Goal: Information Seeking & Learning: Learn about a topic

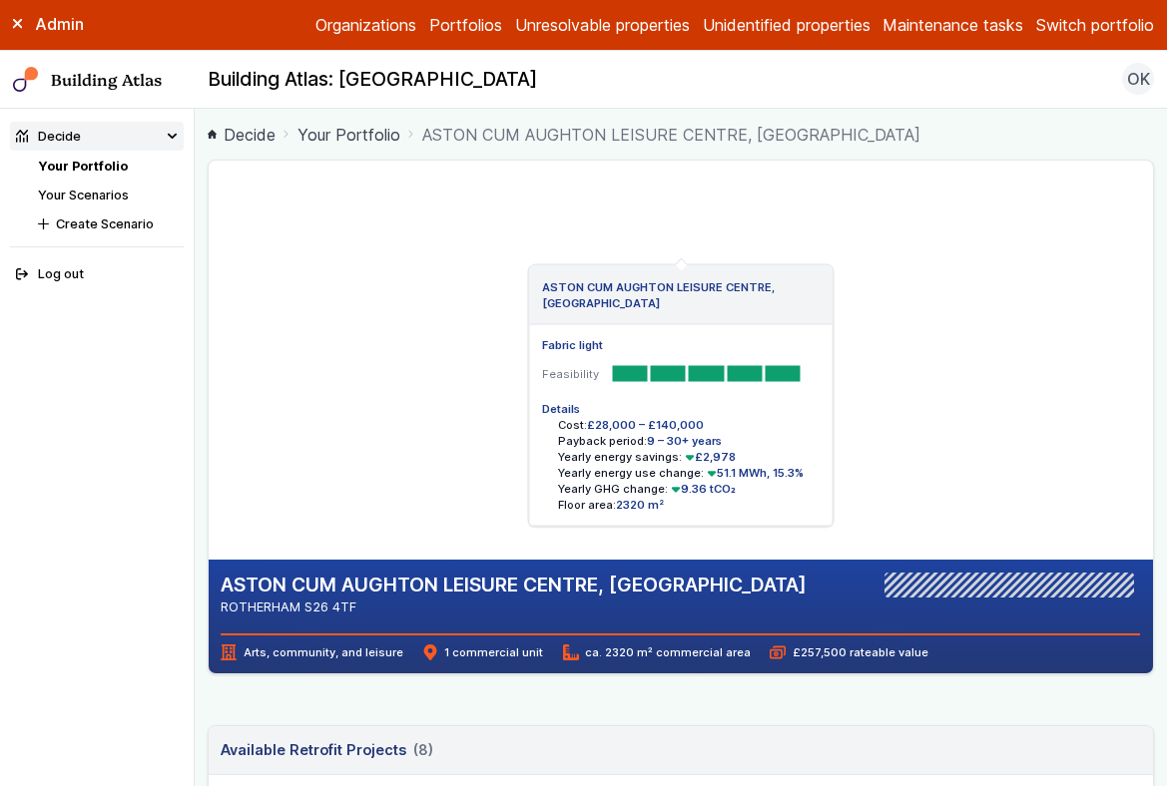
scroll to position [1270, 0]
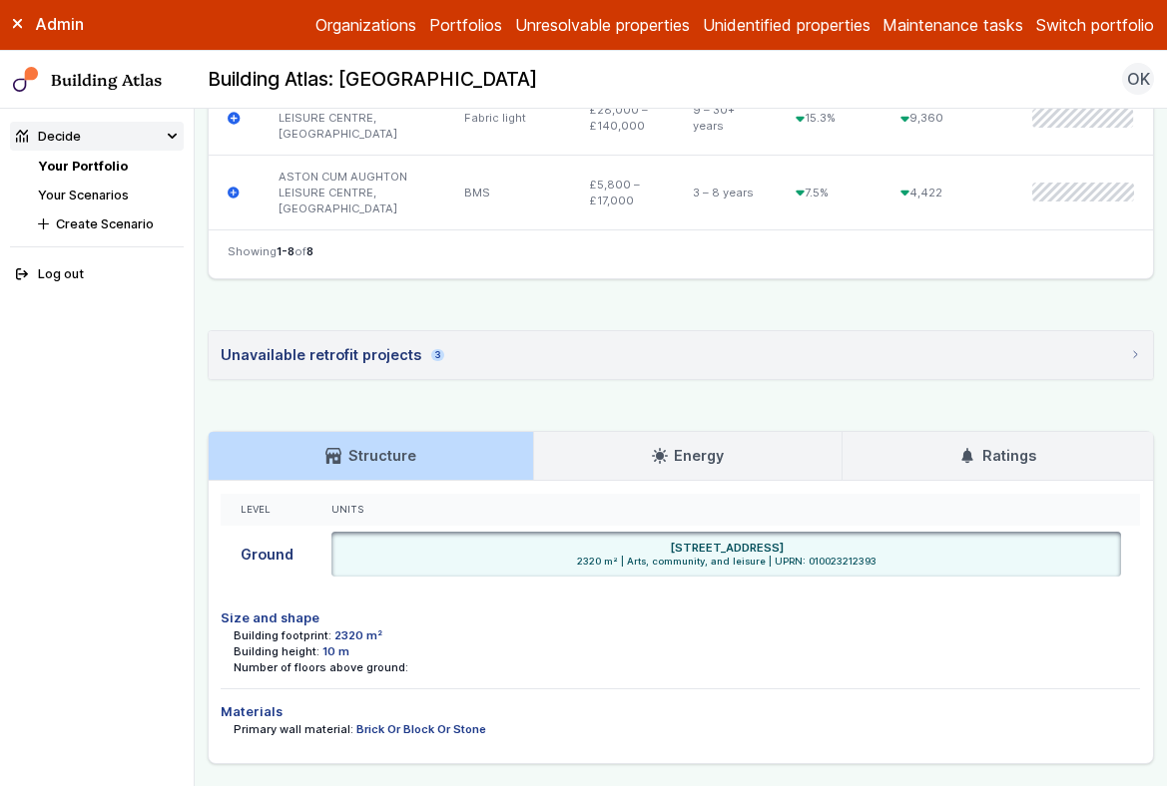
click at [1104, 30] on button "Switch portfolio" at bounding box center [1095, 25] width 118 height 24
click at [0, 0] on button "GP surgeries" at bounding box center [0, 0] width 0 height 0
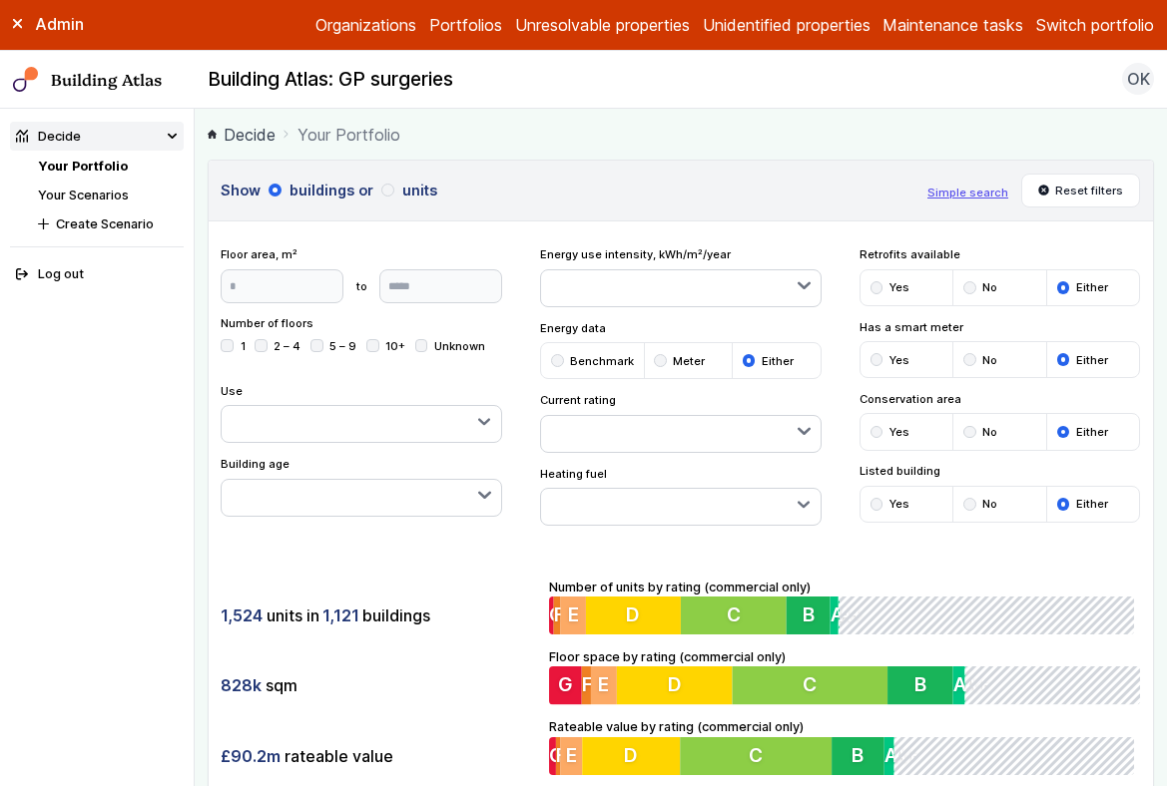
click at [92, 199] on link "Your Scenarios" at bounding box center [83, 195] width 91 height 15
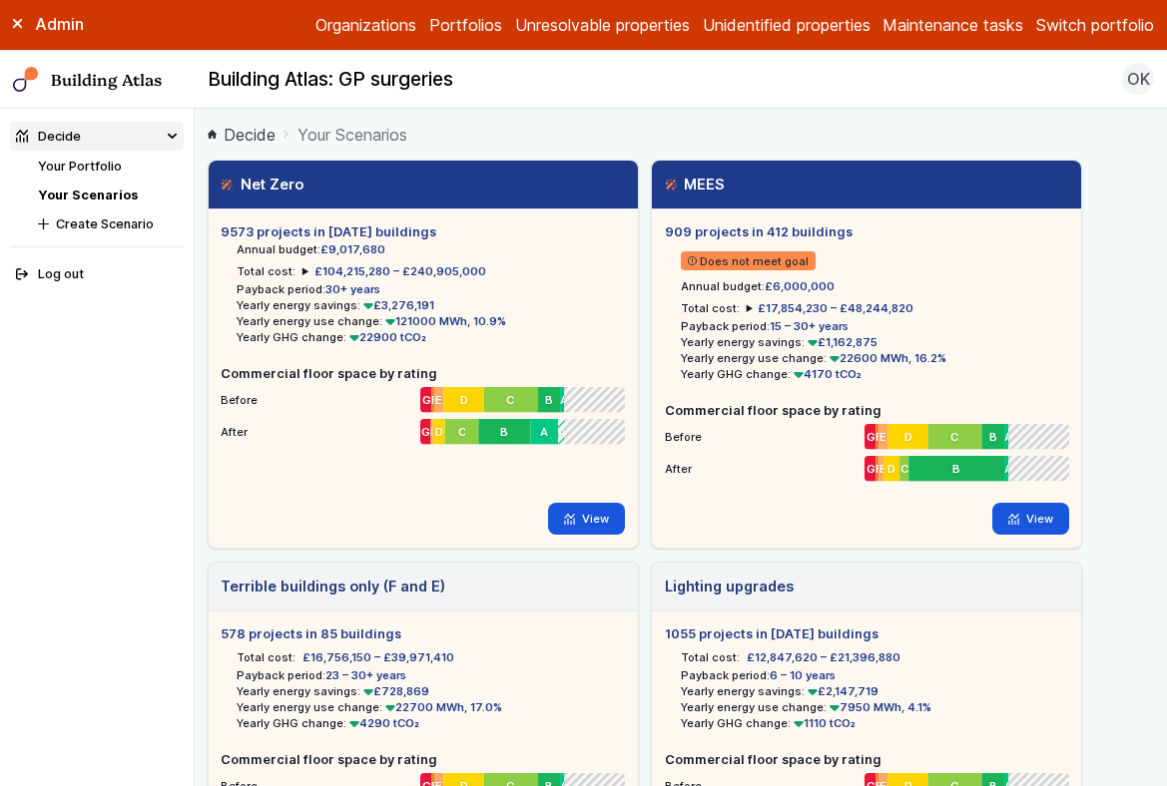
click at [771, 133] on ol "Decide Your Scenarios" at bounding box center [681, 134] width 947 height 25
click at [586, 521] on link "View" at bounding box center [586, 519] width 77 height 32
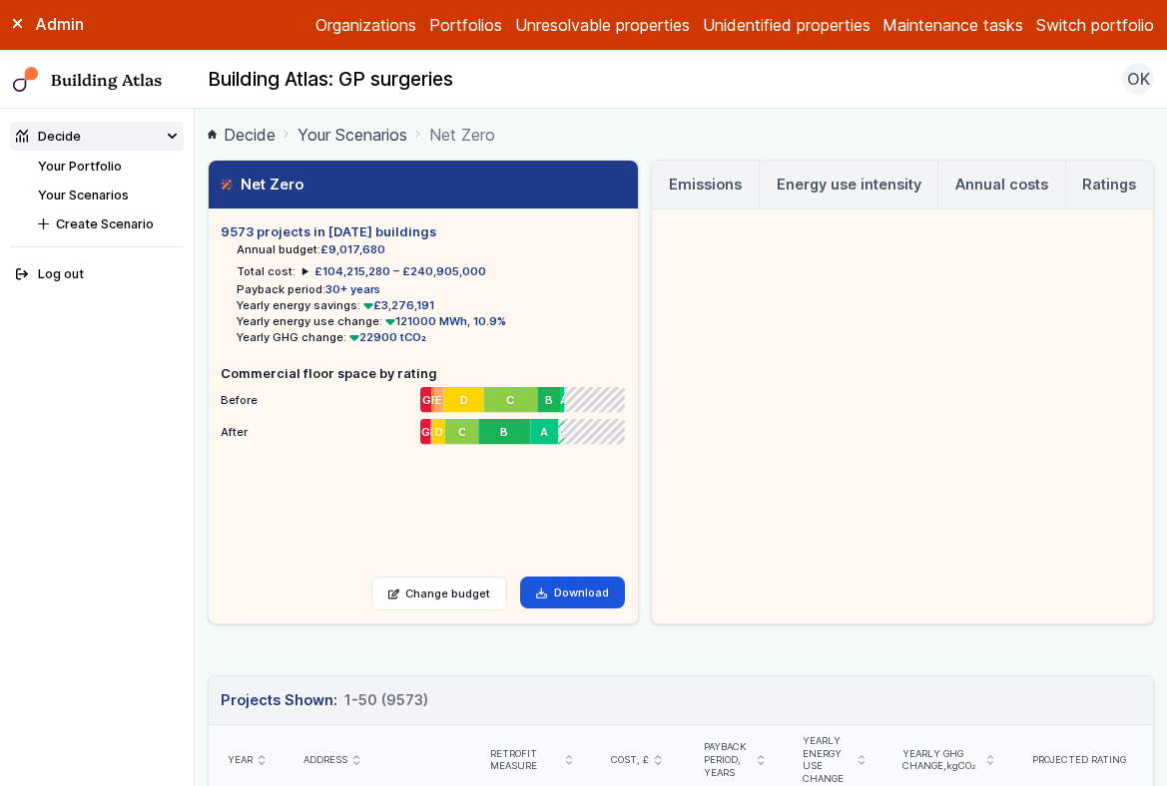
click at [1120, 24] on button "Switch portfolio" at bounding box center [1095, 25] width 118 height 24
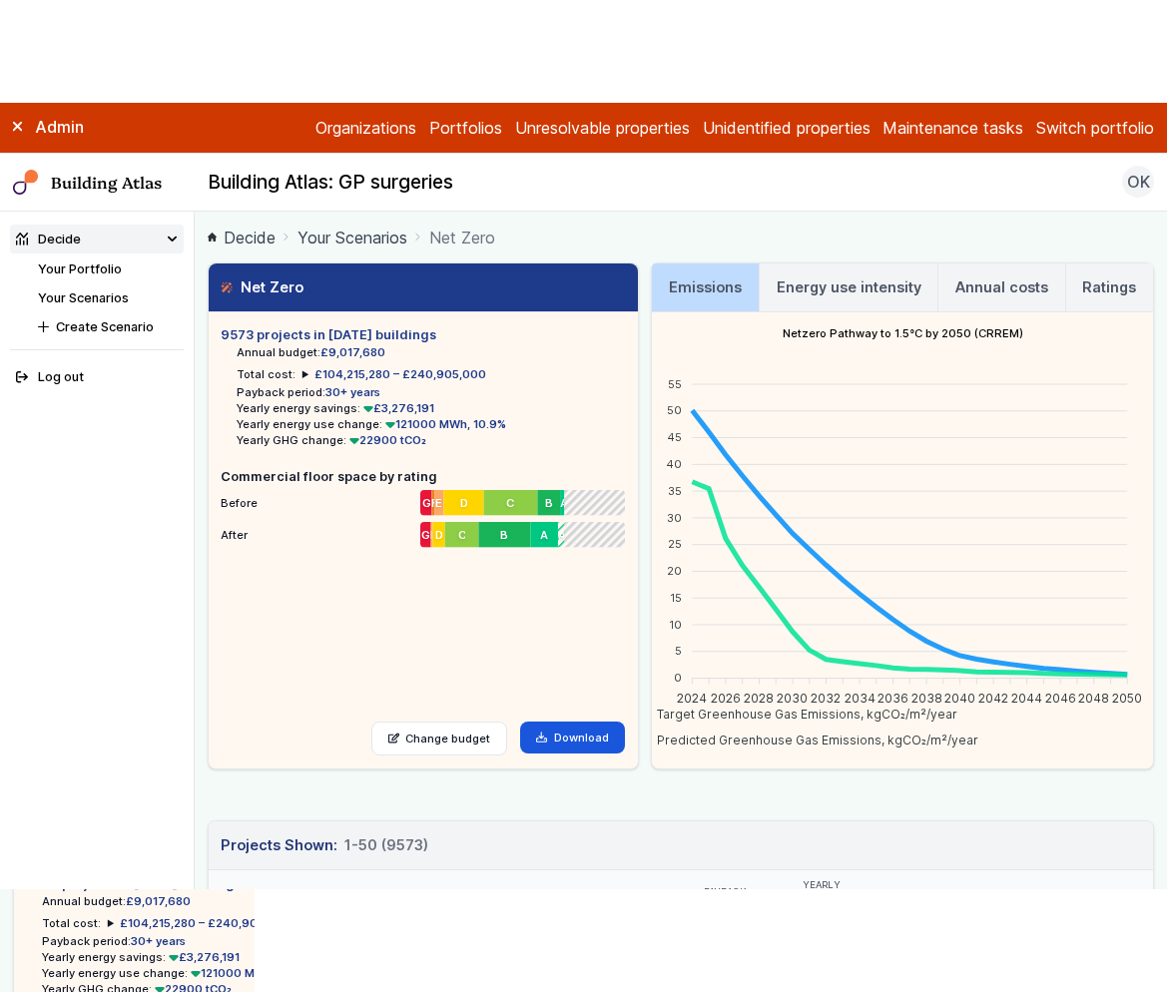
scroll to position [695, 0]
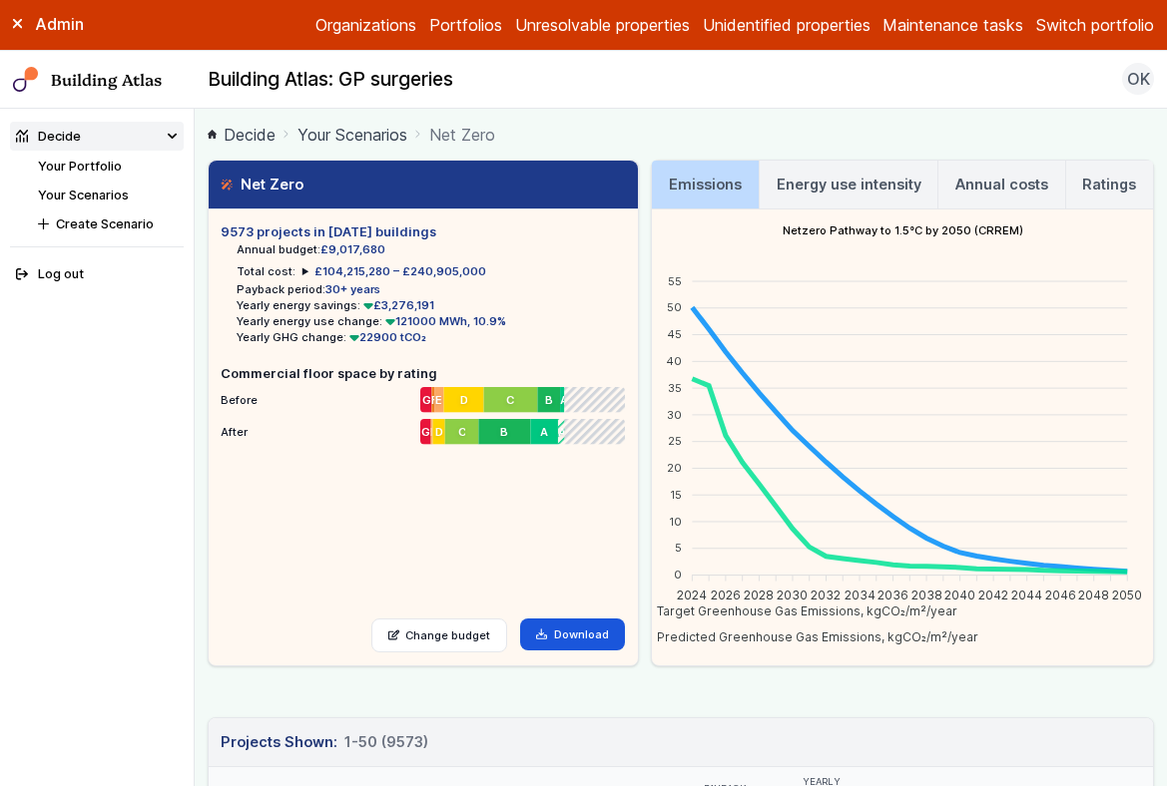
click at [0, 0] on button "PfP" at bounding box center [0, 0] width 0 height 0
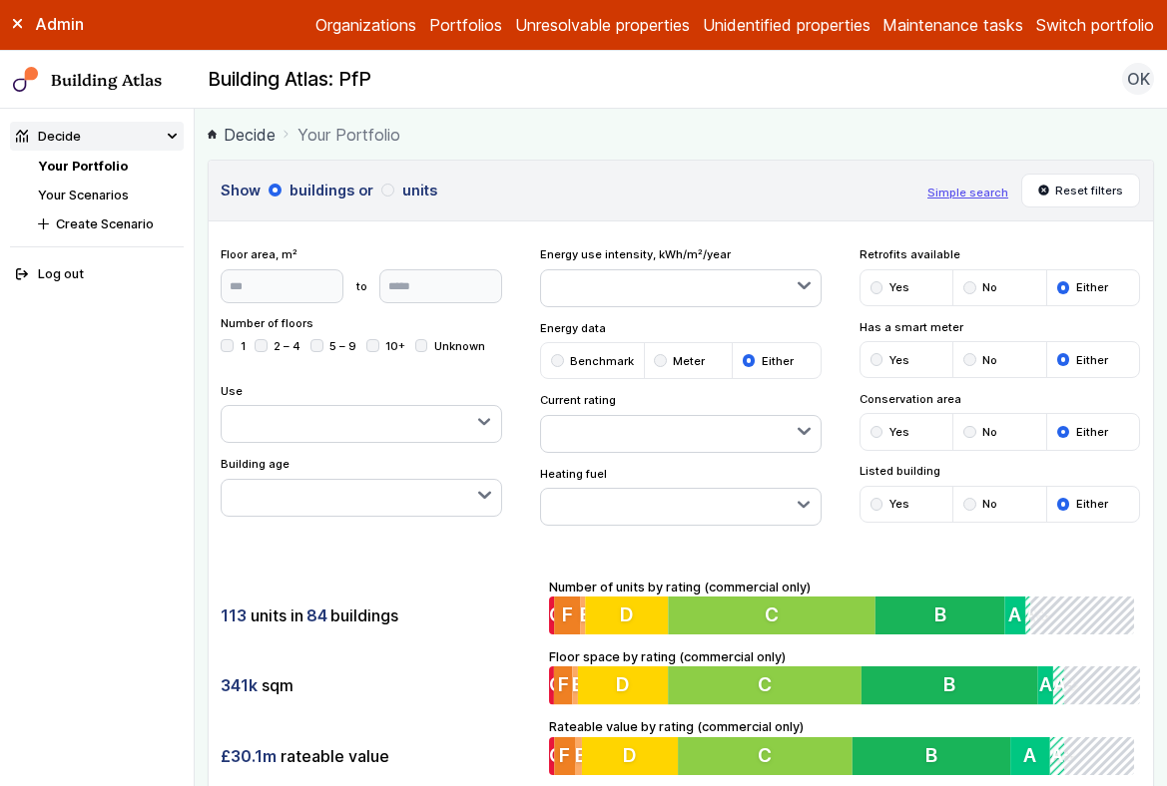
click at [92, 195] on link "Your Scenarios" at bounding box center [83, 195] width 91 height 15
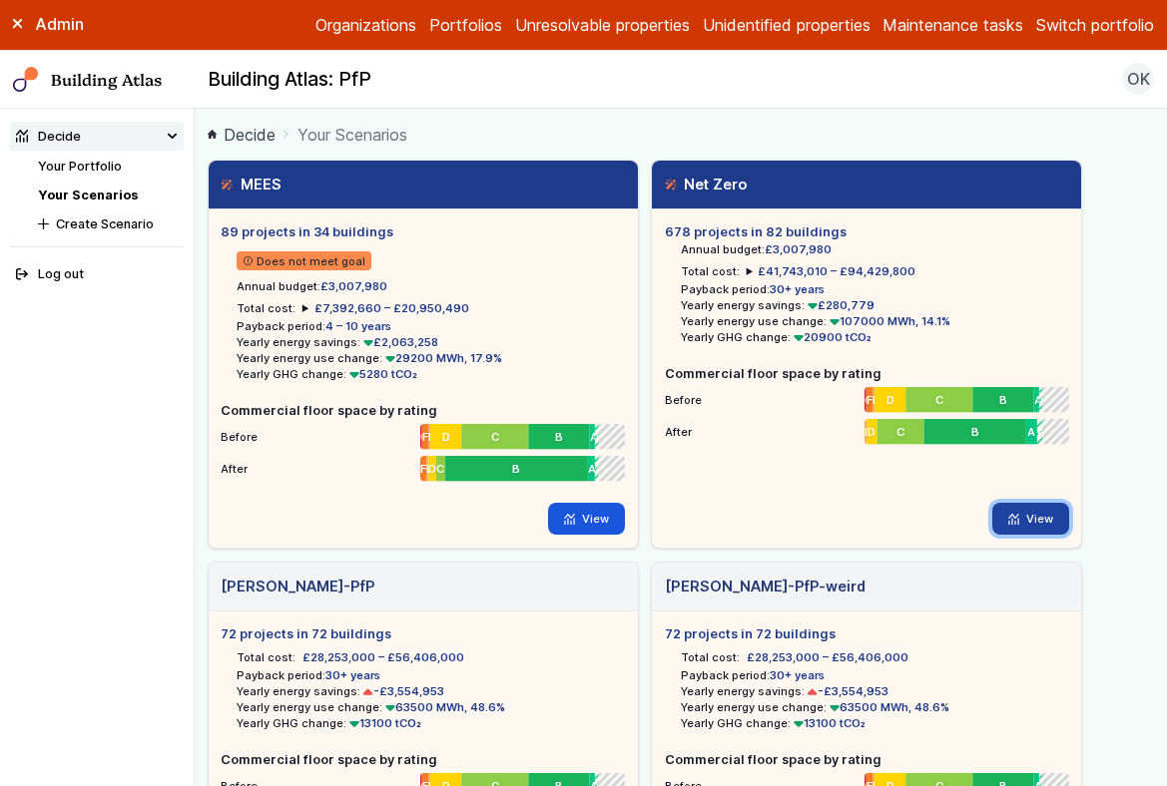
click at [1033, 519] on link "View" at bounding box center [1030, 519] width 77 height 32
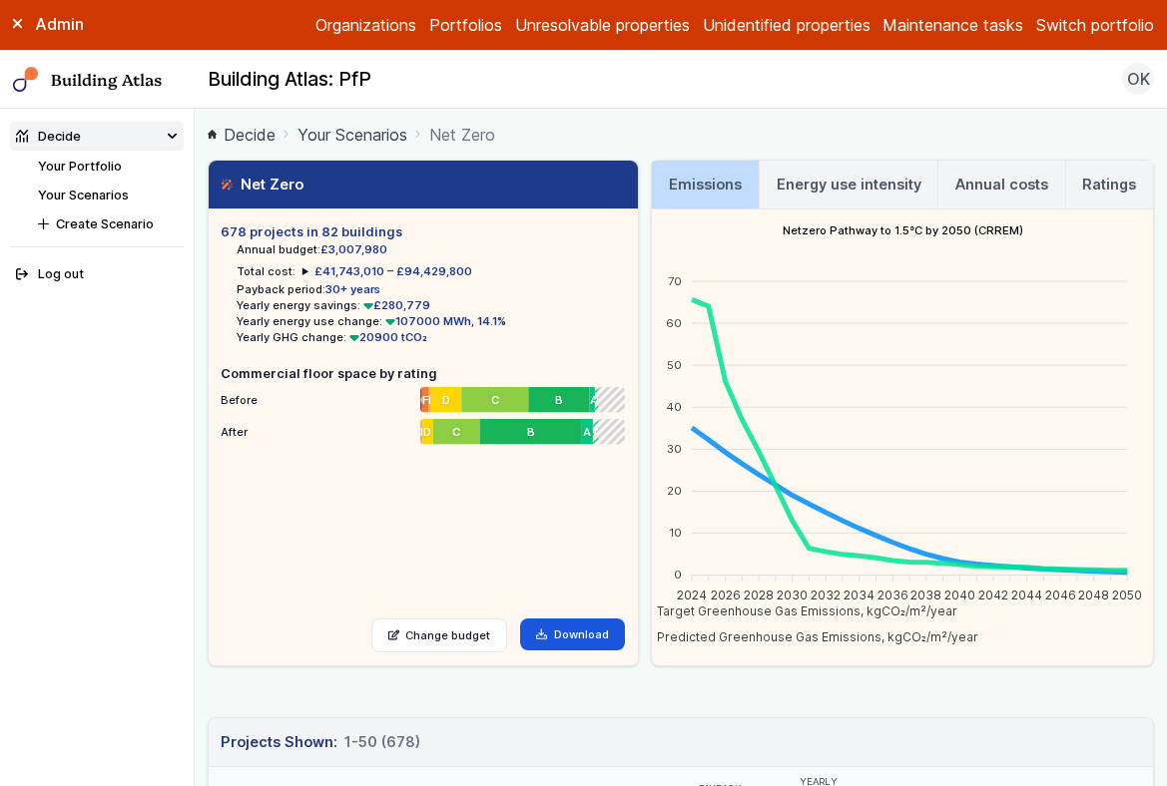
click at [996, 193] on h3 "Annual costs" at bounding box center [1001, 185] width 93 height 22
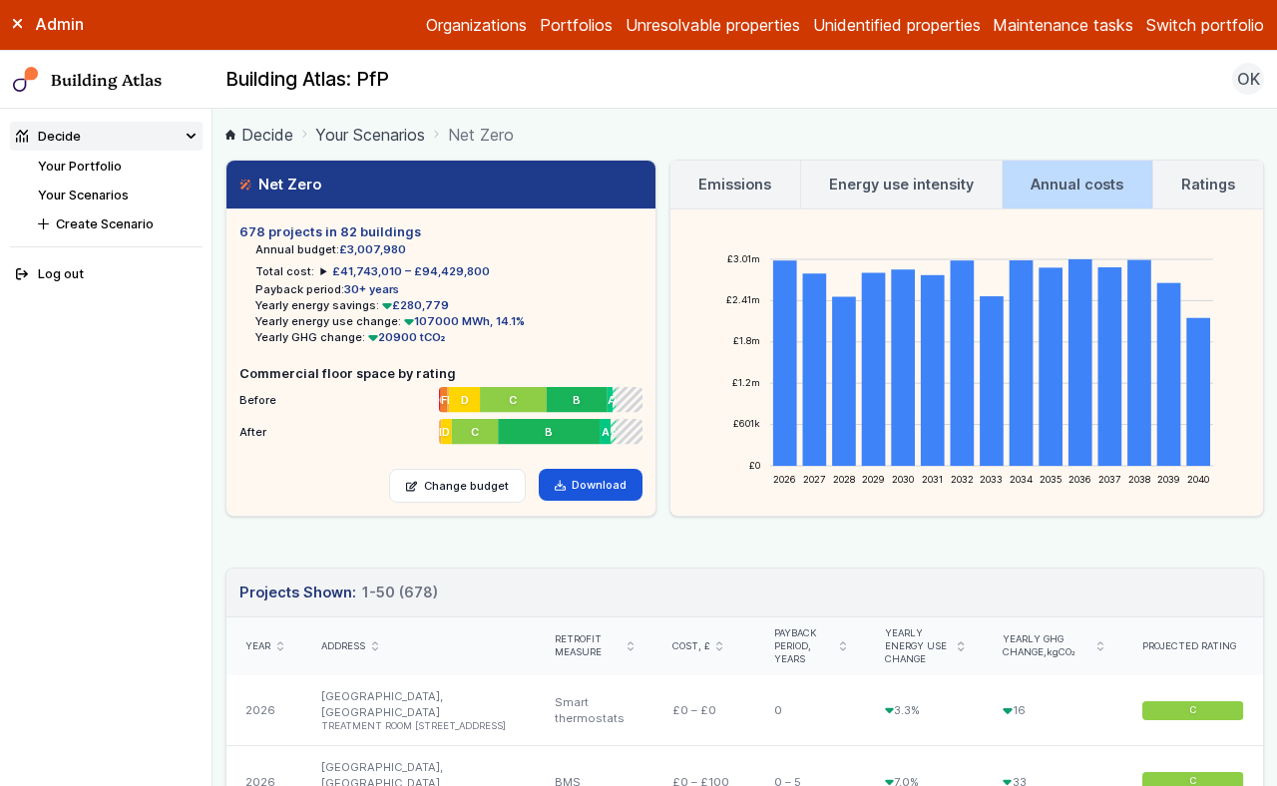
click at [1166, 186] on h3 "Ratings" at bounding box center [1208, 185] width 54 height 22
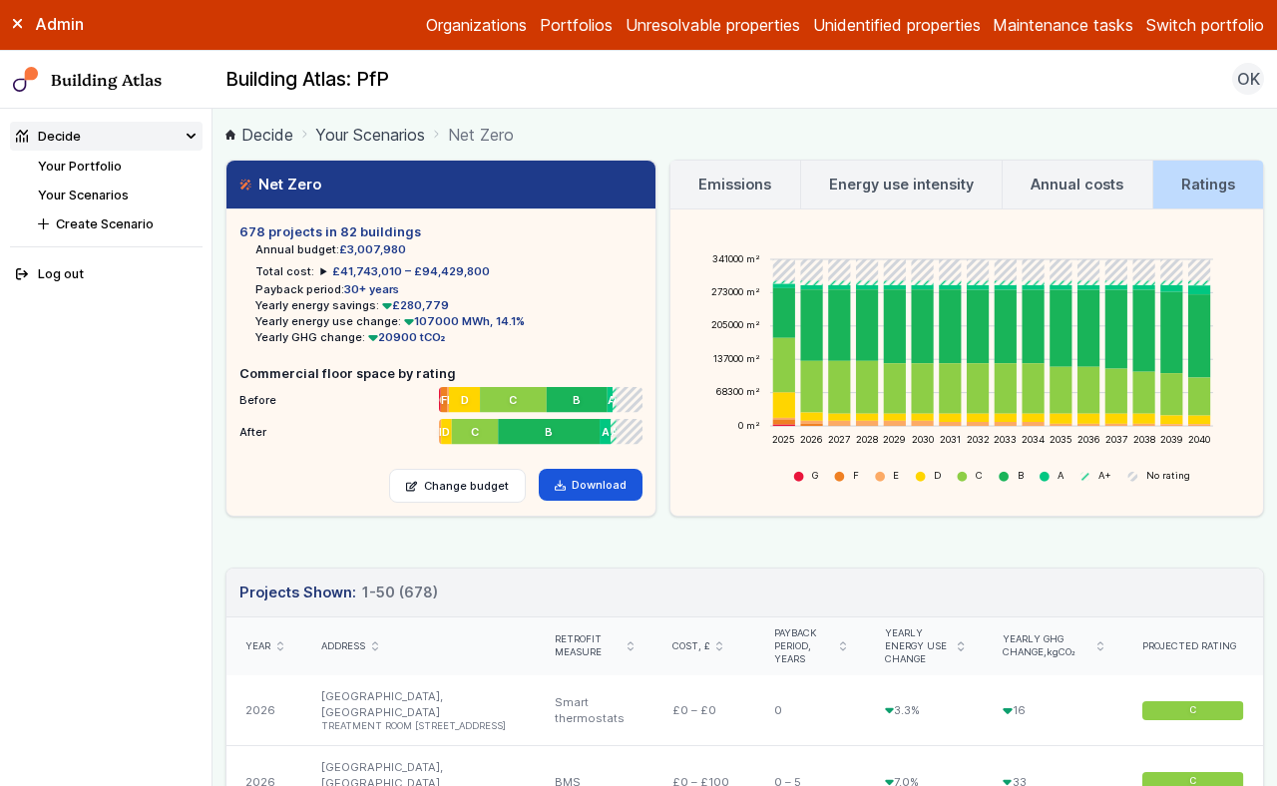
click at [1166, 186] on h3 "Ratings" at bounding box center [1208, 185] width 54 height 22
click at [734, 192] on h3 "Emissions" at bounding box center [735, 185] width 73 height 22
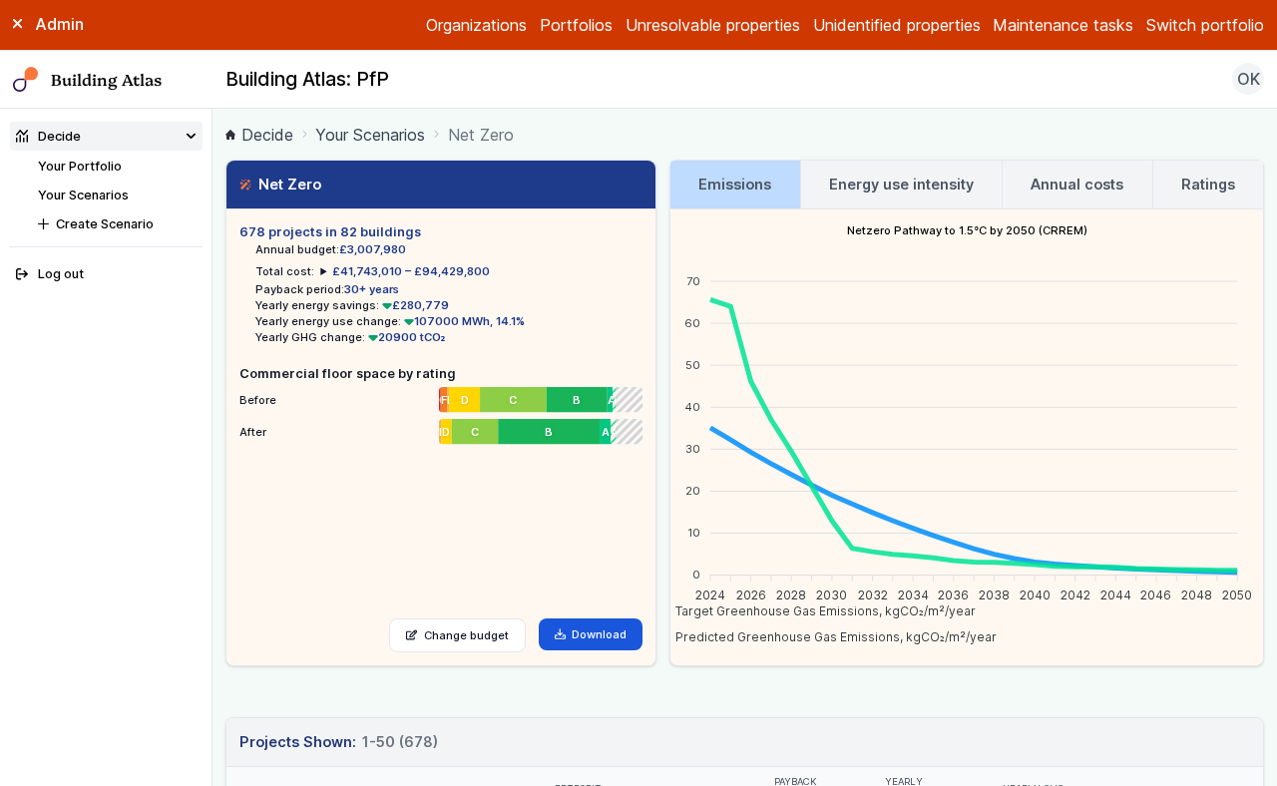
click at [873, 194] on h3 "Energy use intensity" at bounding box center [901, 185] width 145 height 22
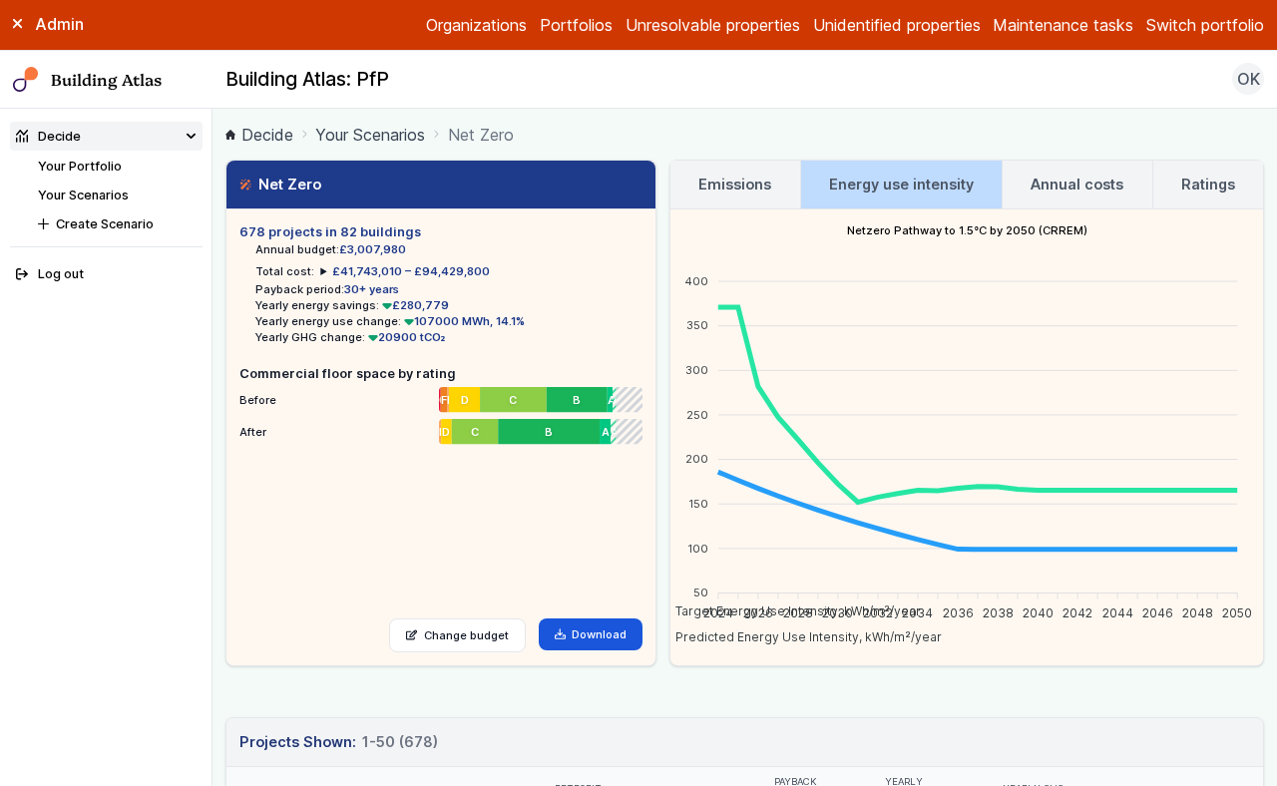
click at [736, 184] on h3 "Emissions" at bounding box center [735, 185] width 73 height 22
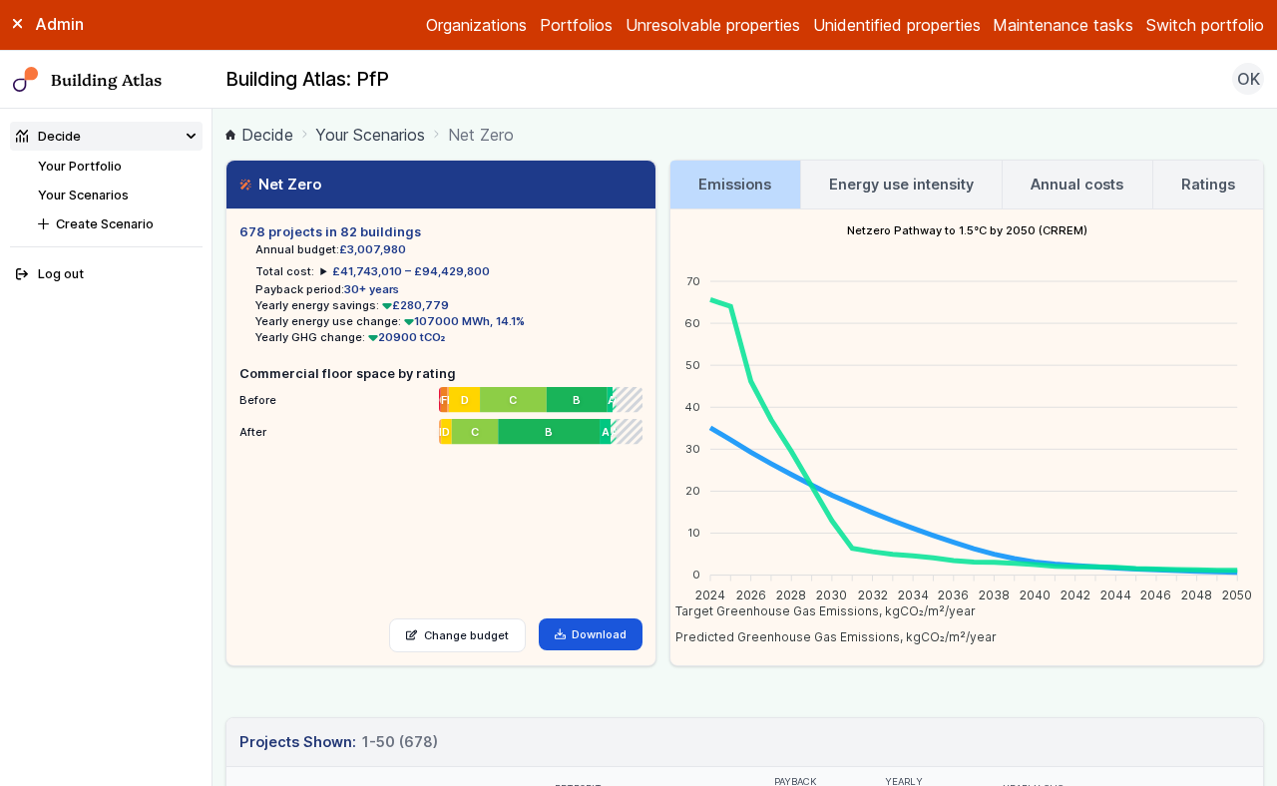
click at [843, 193] on h3 "Energy use intensity" at bounding box center [901, 185] width 145 height 22
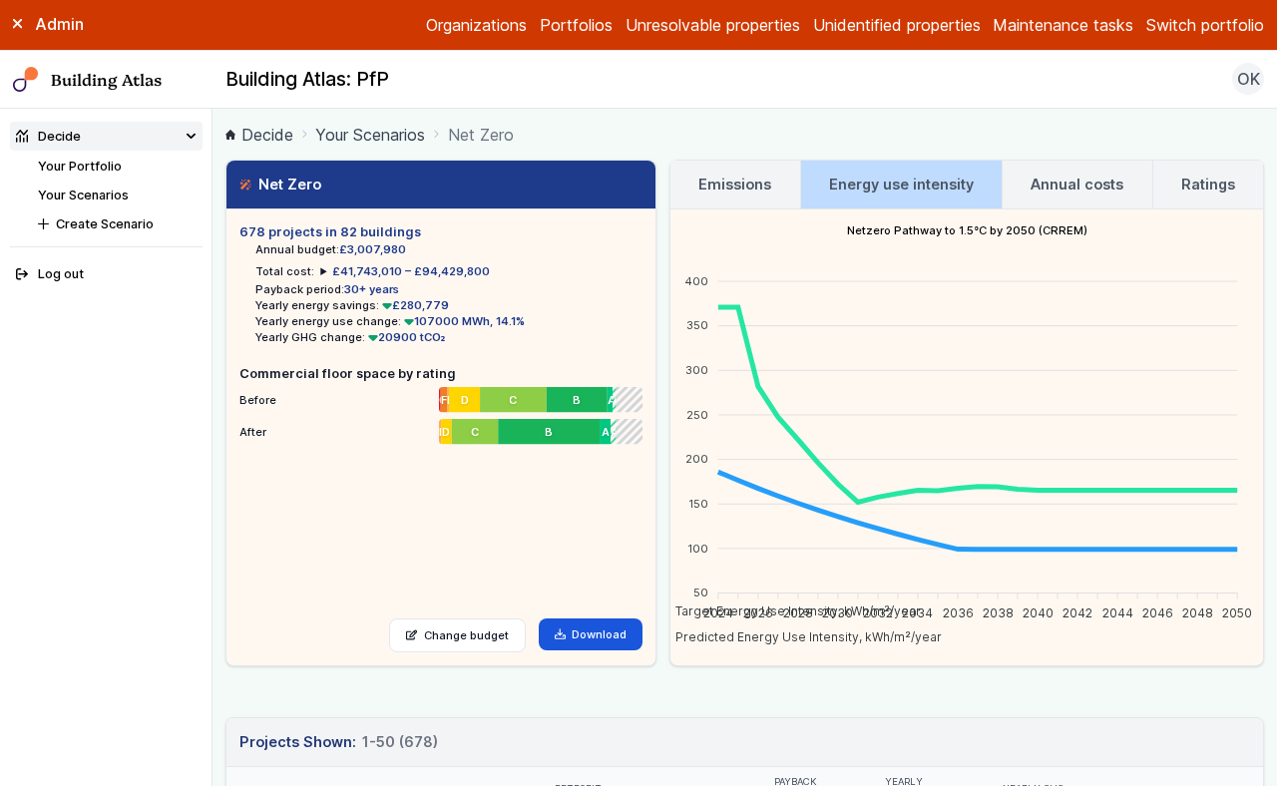
click at [321, 269] on summary "£41,743,010 – £94,429,800" at bounding box center [405, 271] width 170 height 16
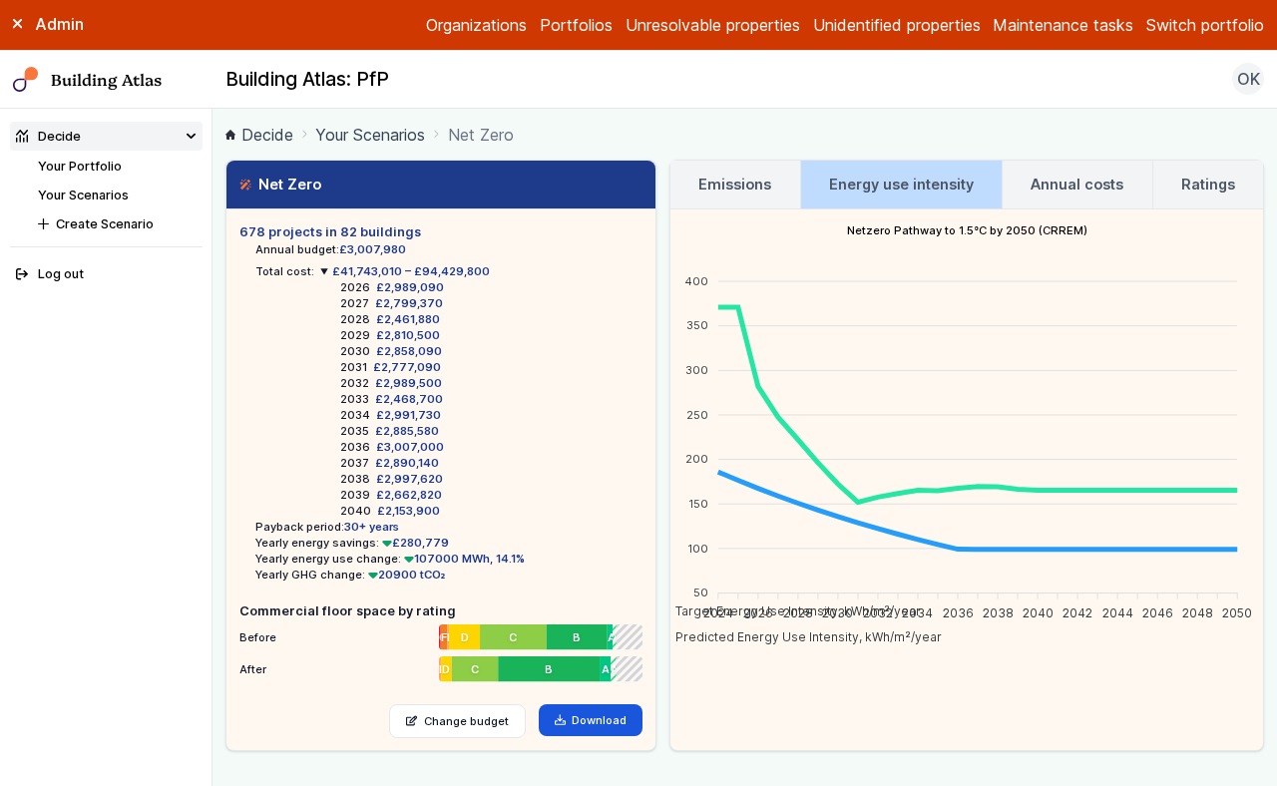
click at [321, 269] on summary "£41,743,010 – £94,429,800" at bounding box center [405, 271] width 170 height 16
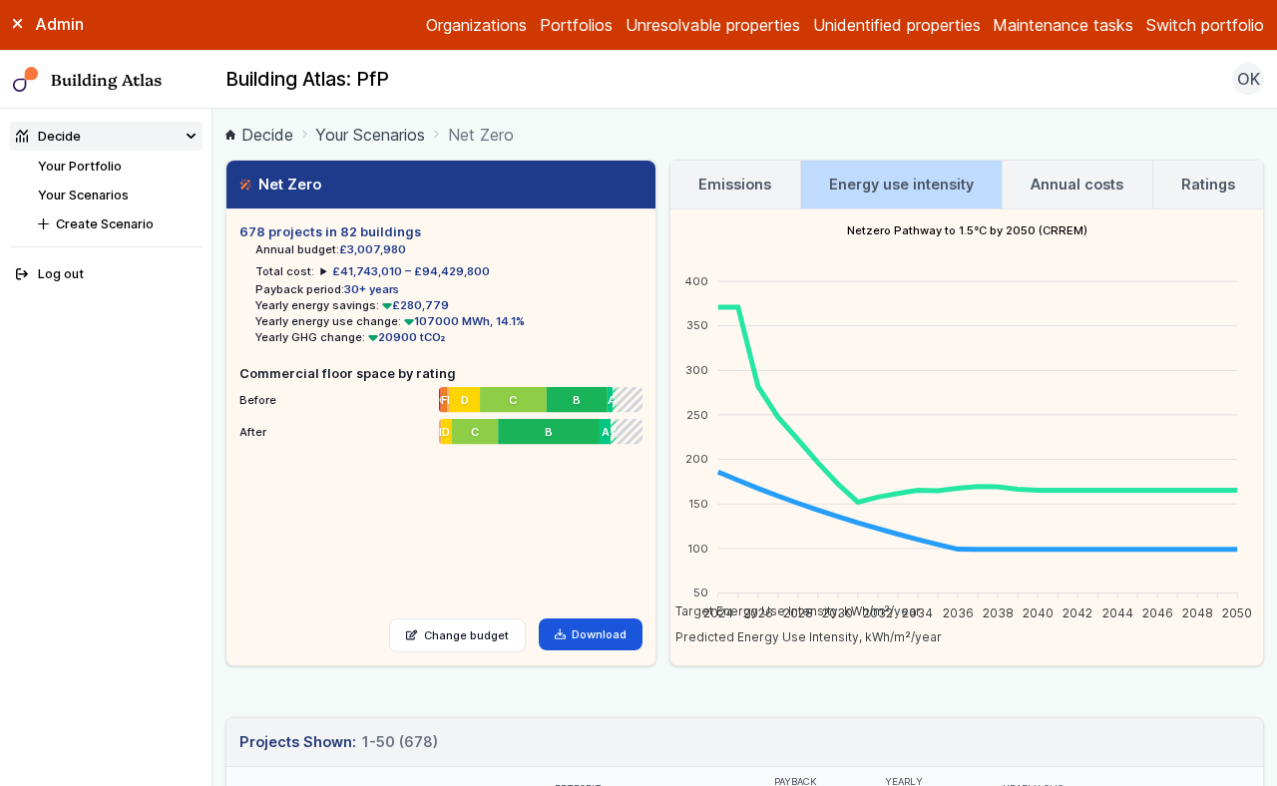
click at [763, 184] on h3 "Emissions" at bounding box center [735, 185] width 73 height 22
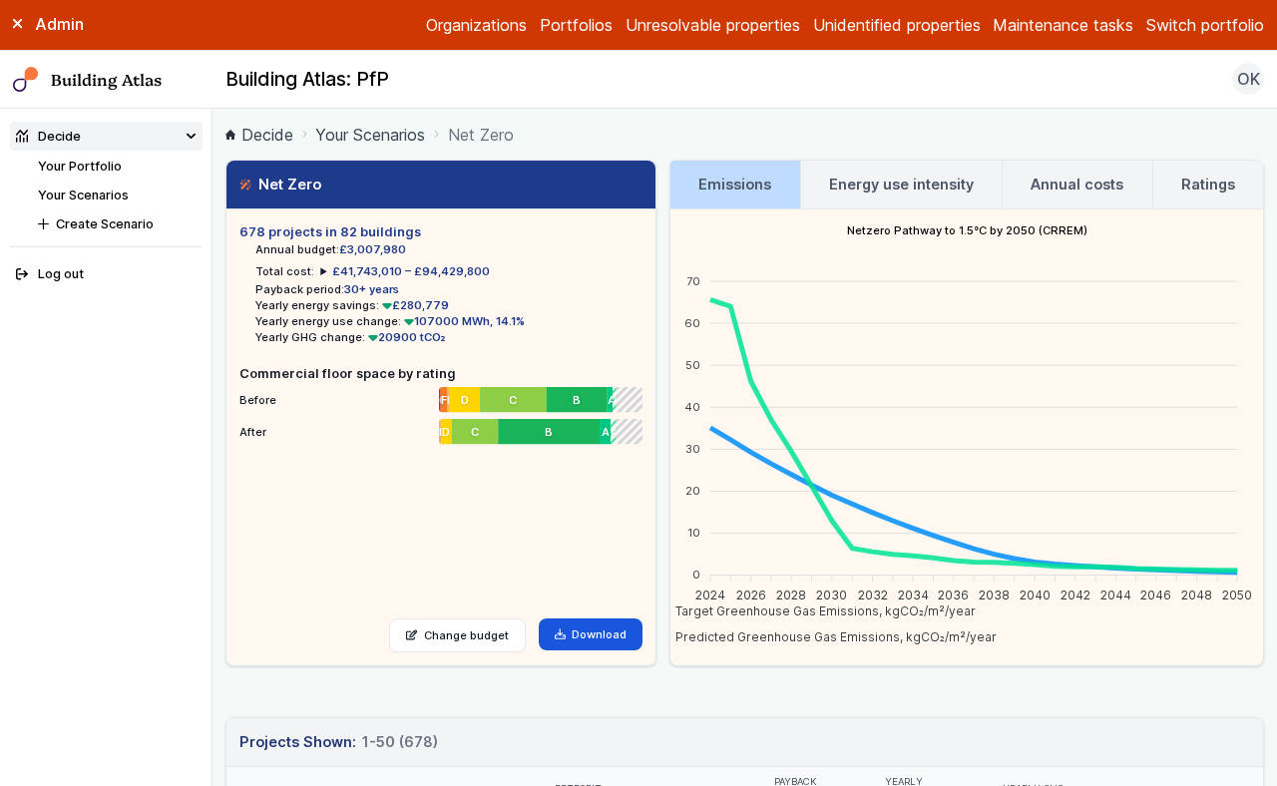
click at [86, 168] on link "Your Portfolio" at bounding box center [80, 166] width 84 height 15
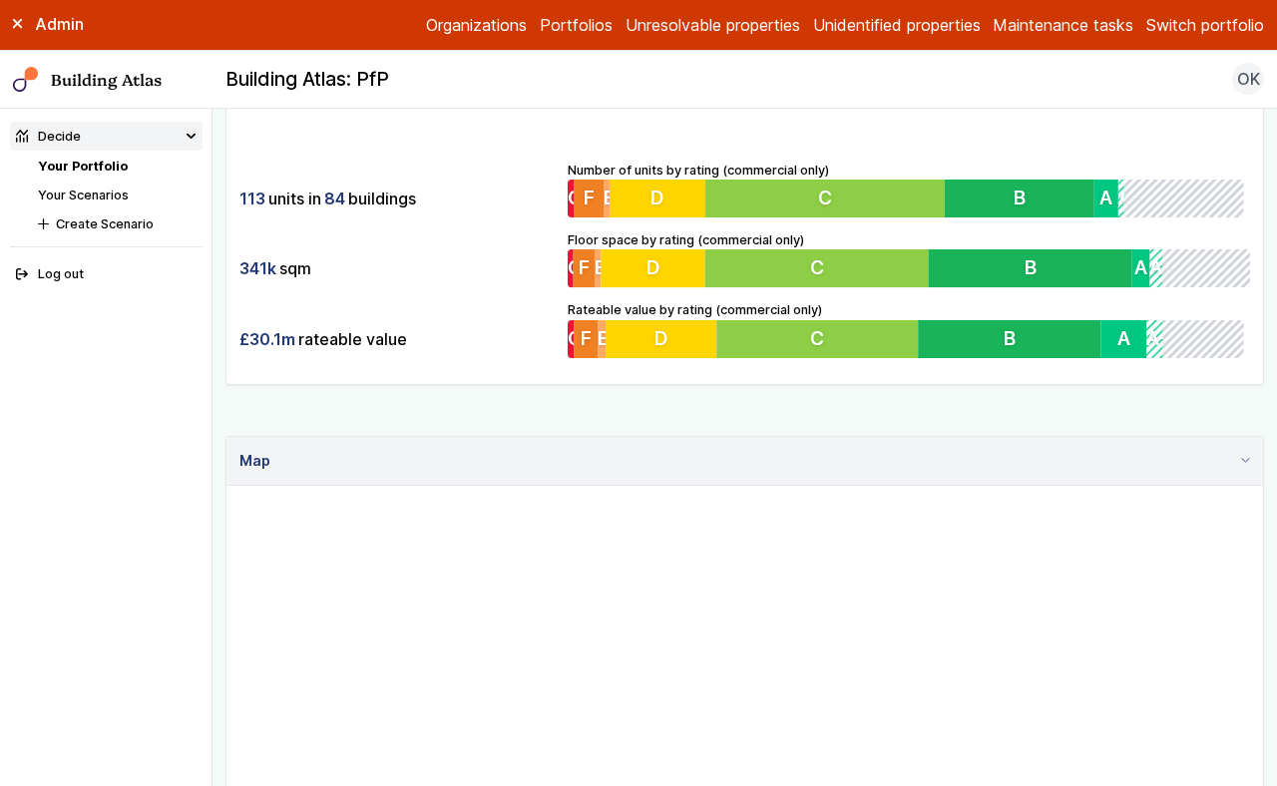
scroll to position [435, 0]
